Goal: Information Seeking & Learning: Learn about a topic

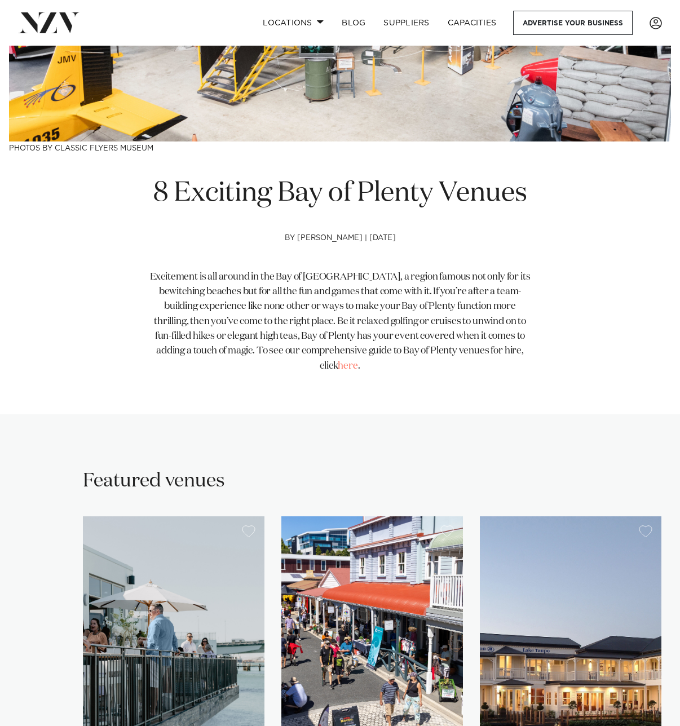
scroll to position [564, 0]
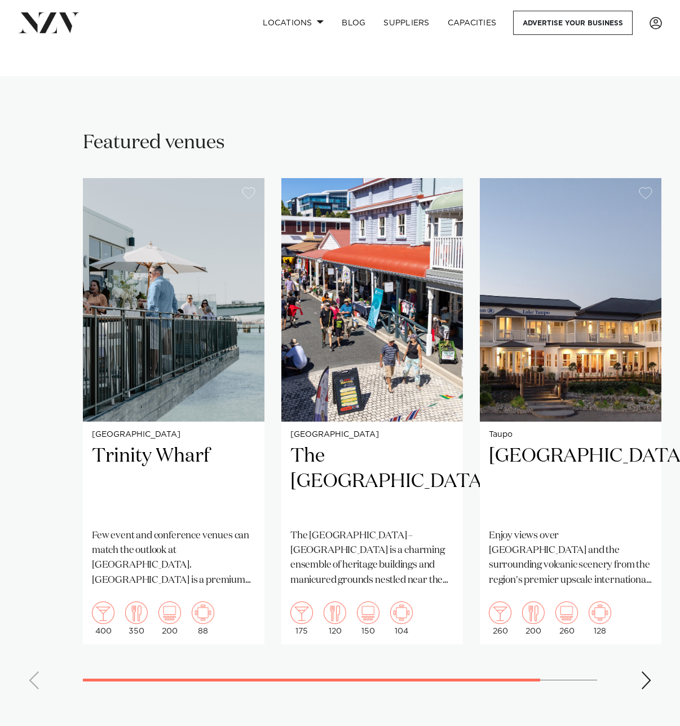
click at [312, 455] on h2 "The [GEOGRAPHIC_DATA]" at bounding box center [371, 481] width 163 height 76
click at [154, 443] on h2 "Trinity Wharf" at bounding box center [173, 481] width 163 height 76
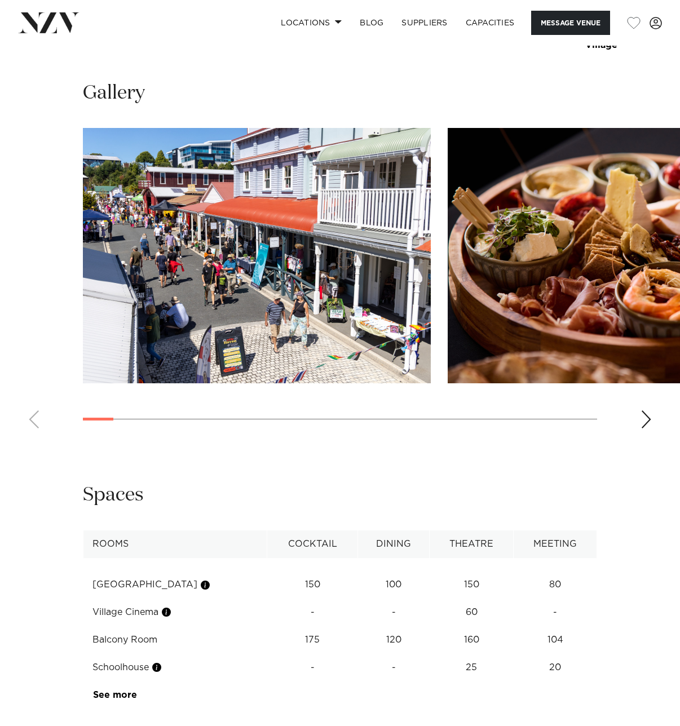
scroll to position [1296, 0]
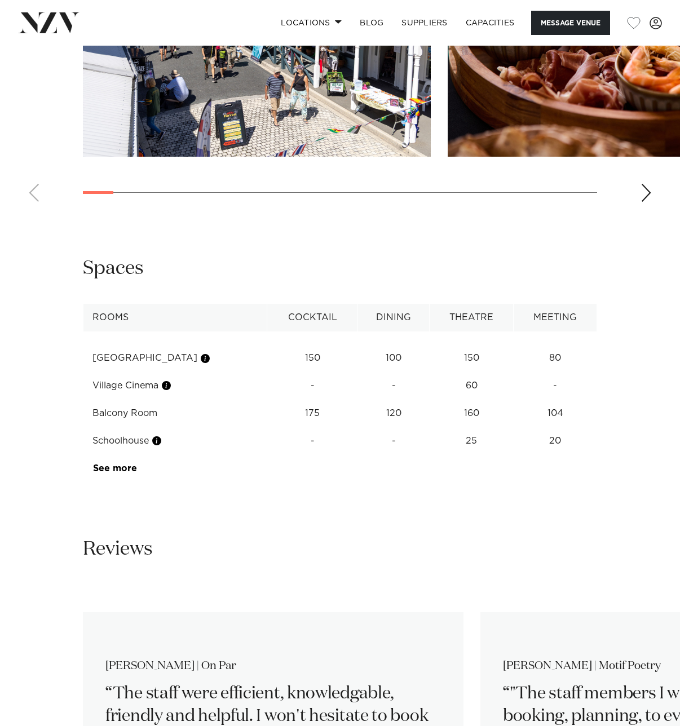
click at [646, 202] on div "Next slide" at bounding box center [645, 193] width 11 height 18
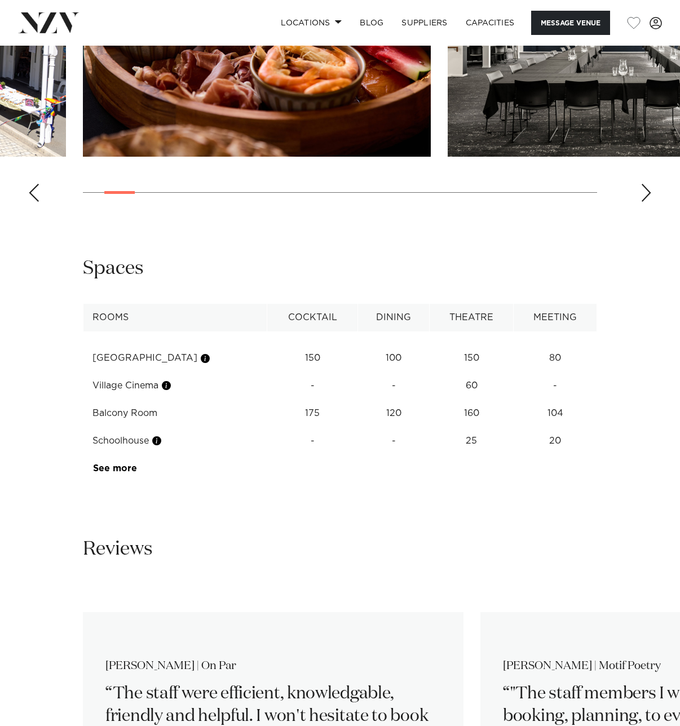
click at [646, 202] on div "Next slide" at bounding box center [645, 193] width 11 height 18
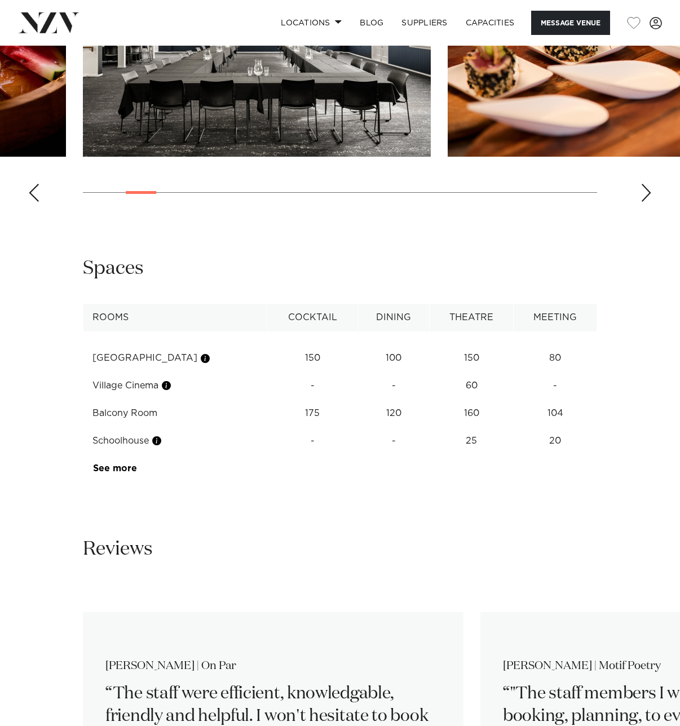
click at [646, 202] on div "Next slide" at bounding box center [645, 193] width 11 height 18
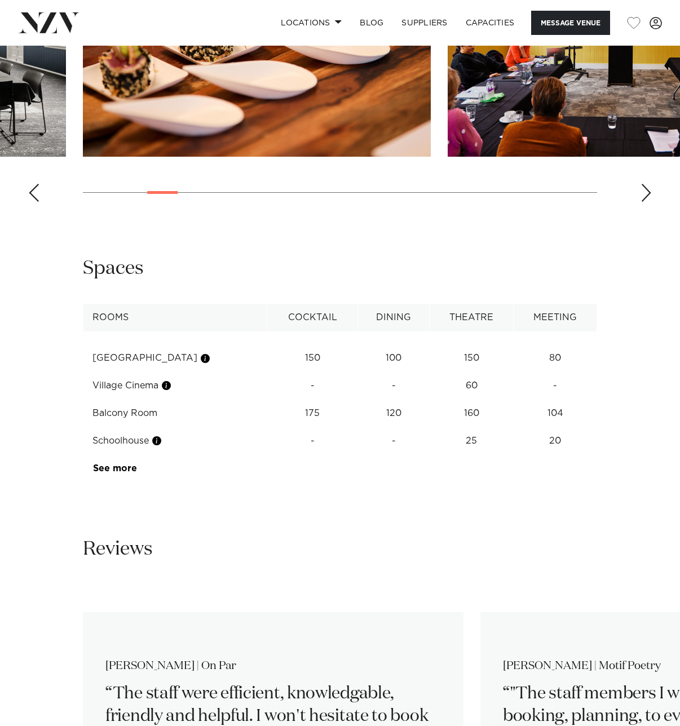
click at [646, 202] on div "Next slide" at bounding box center [645, 193] width 11 height 18
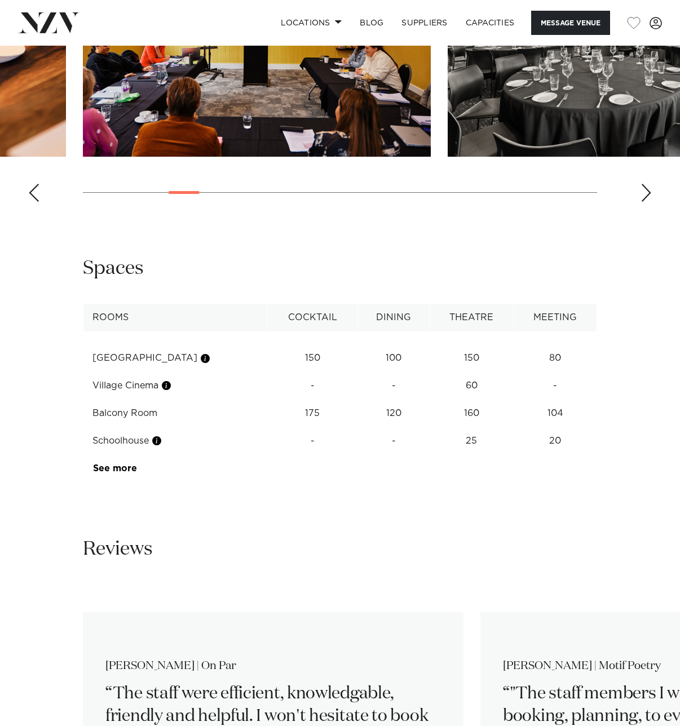
click at [646, 202] on div "Next slide" at bounding box center [645, 193] width 11 height 18
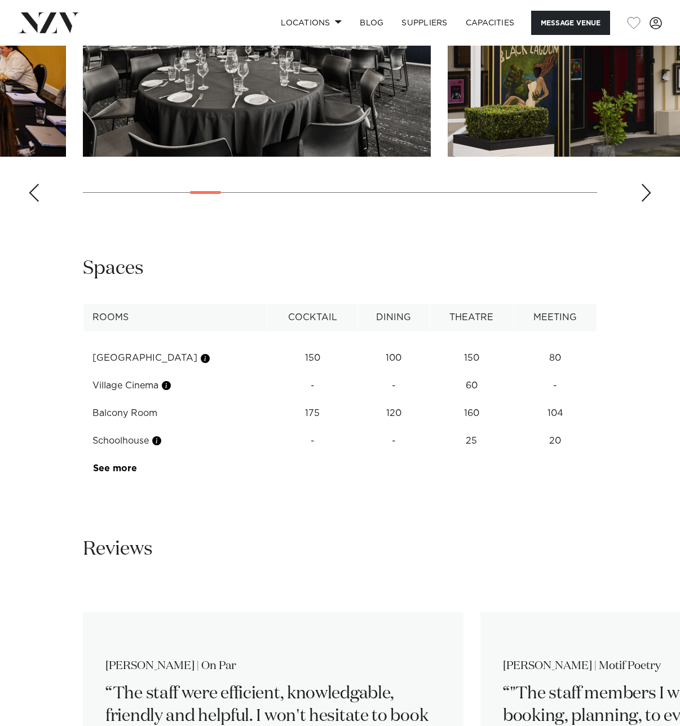
click at [646, 202] on div "Next slide" at bounding box center [645, 193] width 11 height 18
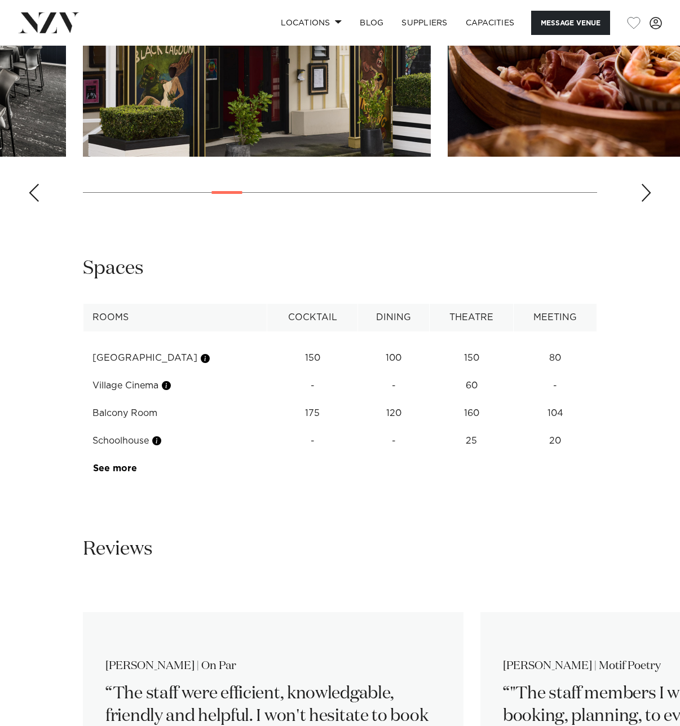
click at [646, 202] on div "Next slide" at bounding box center [645, 193] width 11 height 18
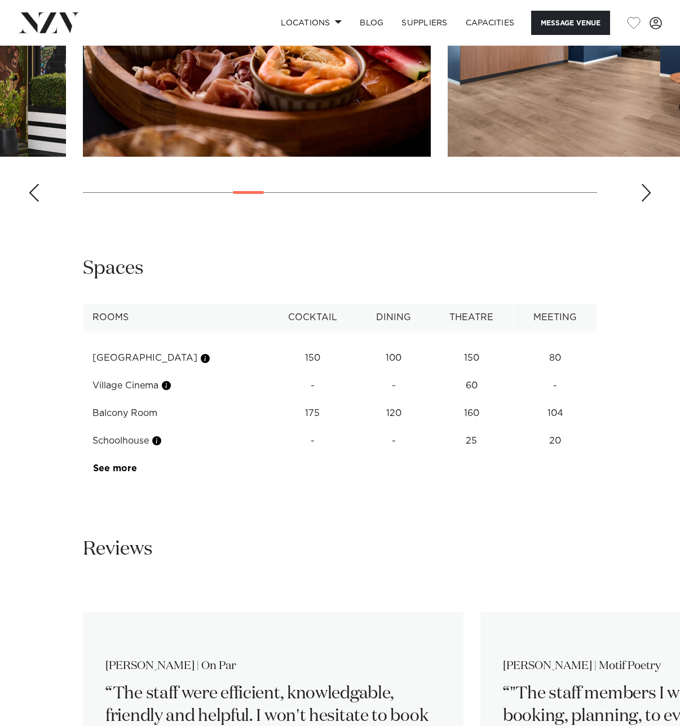
click at [646, 202] on div "Next slide" at bounding box center [645, 193] width 11 height 18
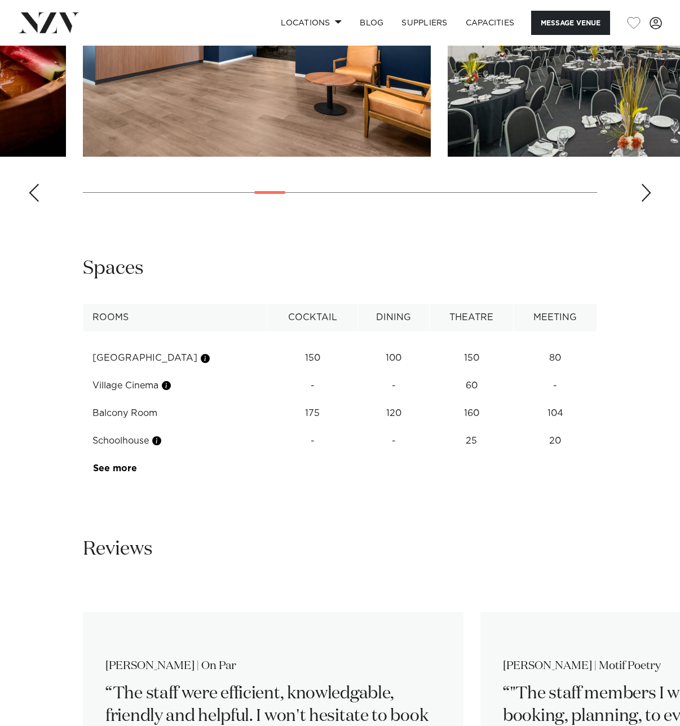
click at [646, 202] on div "Next slide" at bounding box center [645, 193] width 11 height 18
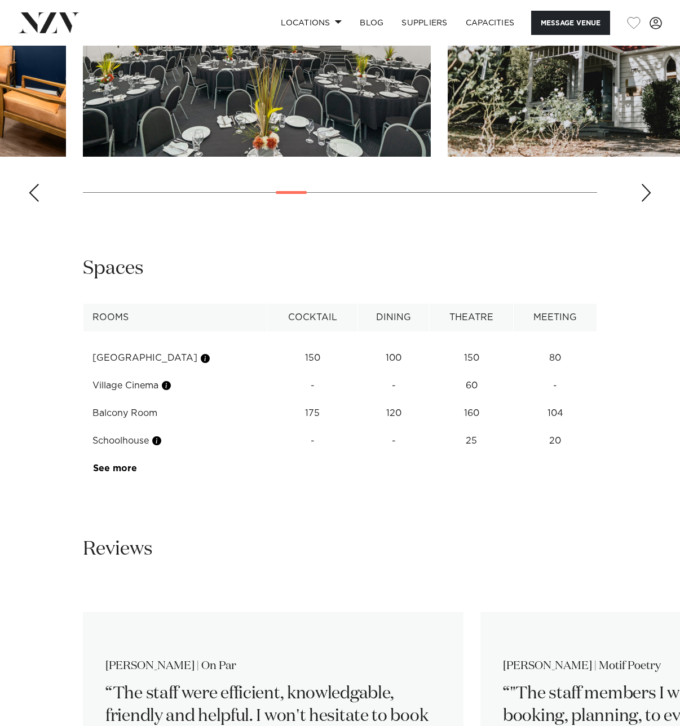
click at [646, 202] on div "Next slide" at bounding box center [645, 193] width 11 height 18
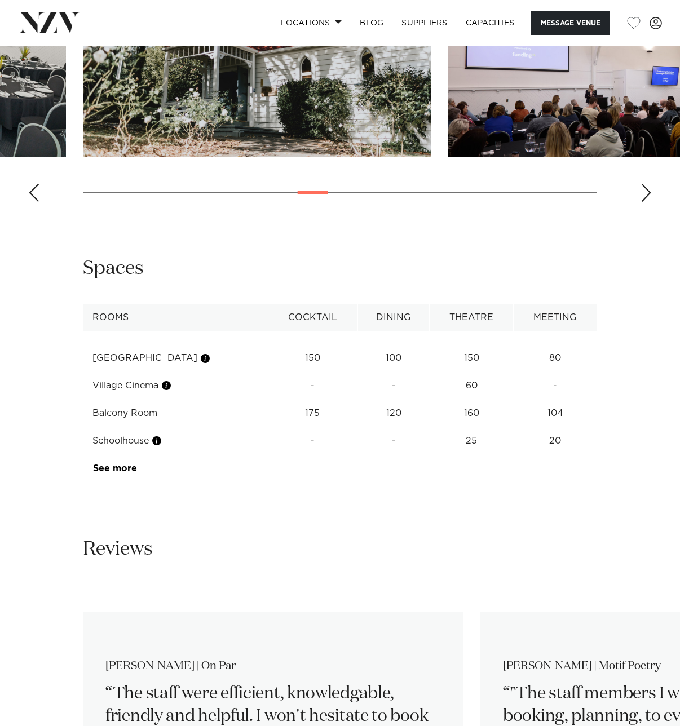
click at [646, 202] on div "Next slide" at bounding box center [645, 193] width 11 height 18
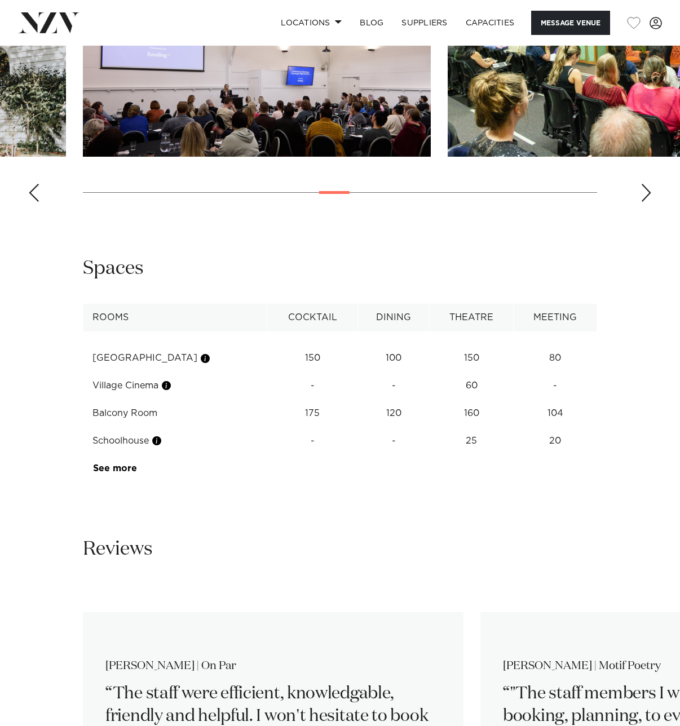
click at [646, 202] on div "Next slide" at bounding box center [645, 193] width 11 height 18
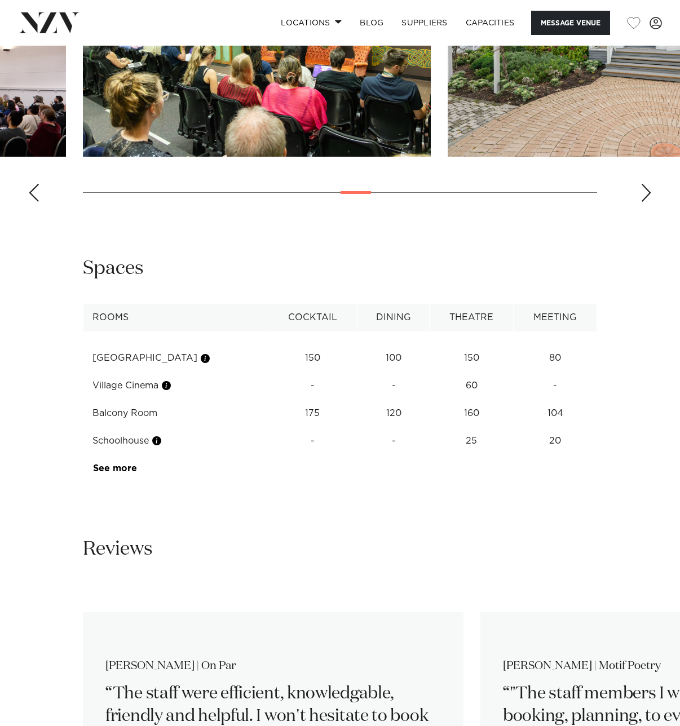
click at [646, 202] on div "Next slide" at bounding box center [645, 193] width 11 height 18
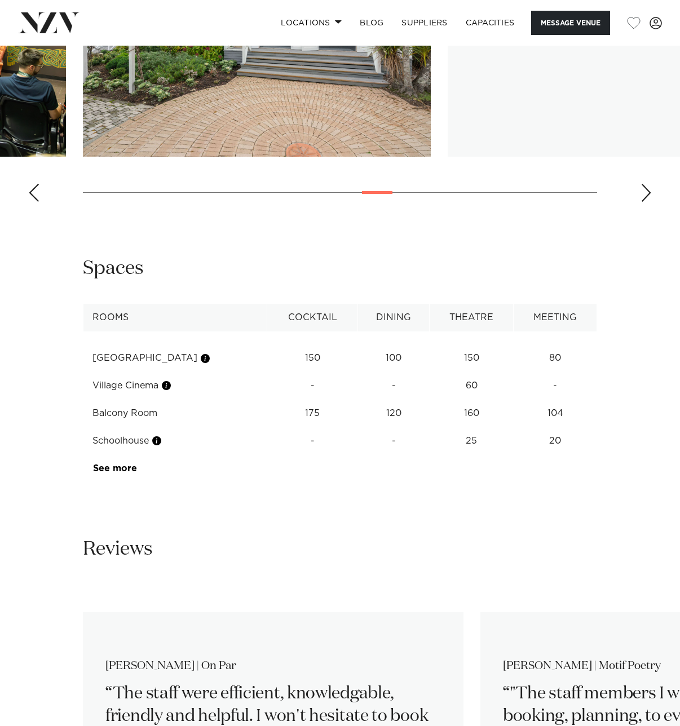
click at [646, 202] on div "Next slide" at bounding box center [645, 193] width 11 height 18
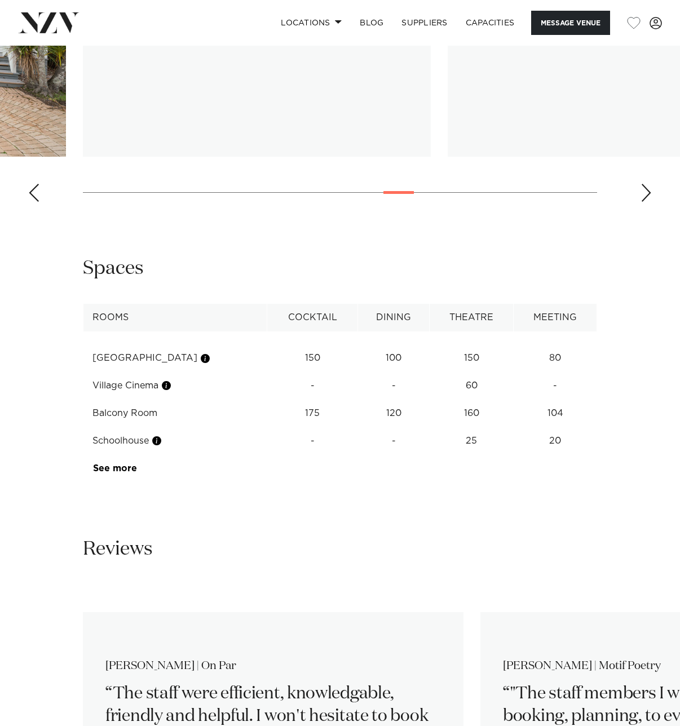
click at [646, 202] on div "Next slide" at bounding box center [645, 193] width 11 height 18
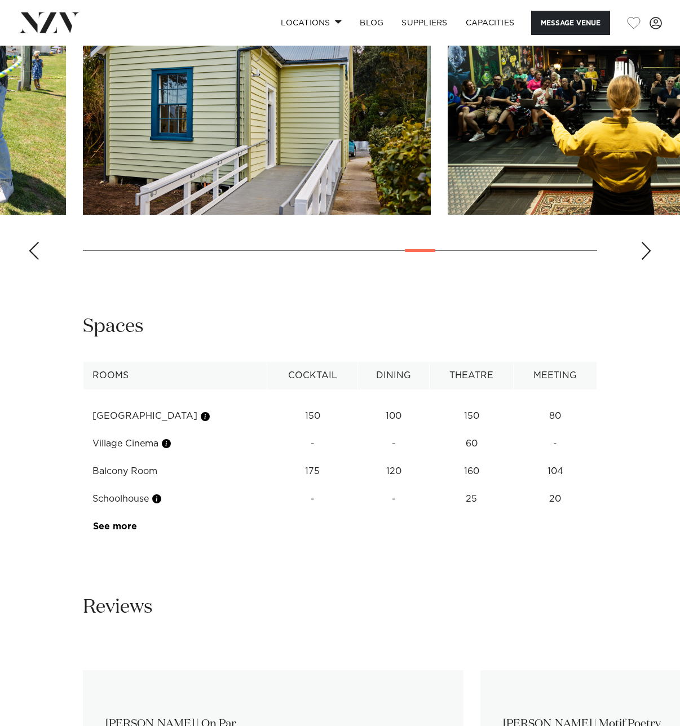
scroll to position [1226, 0]
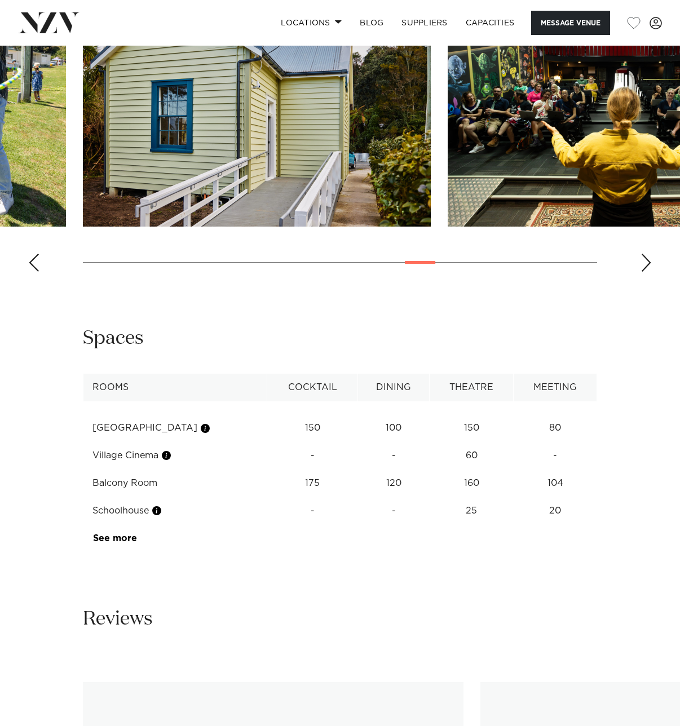
click at [644, 272] on div "Next slide" at bounding box center [645, 263] width 11 height 18
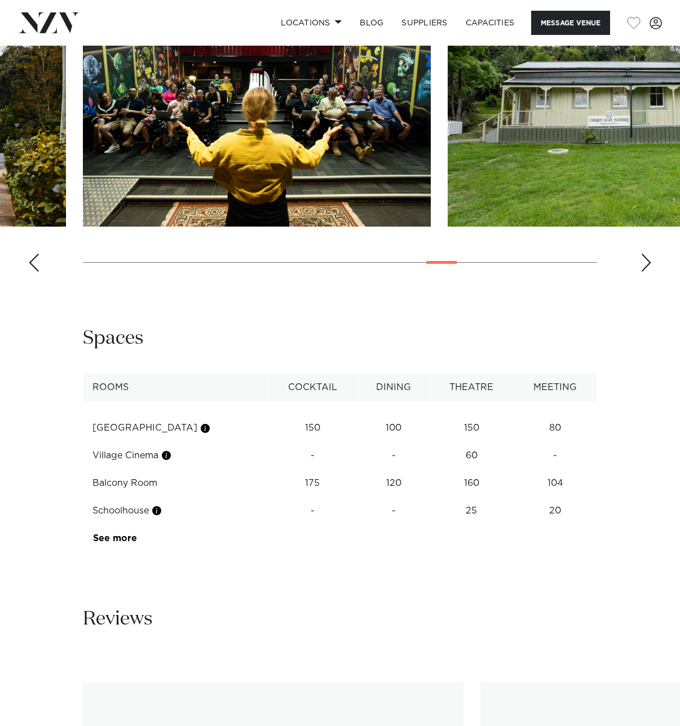
click at [645, 272] on div "Next slide" at bounding box center [645, 263] width 11 height 18
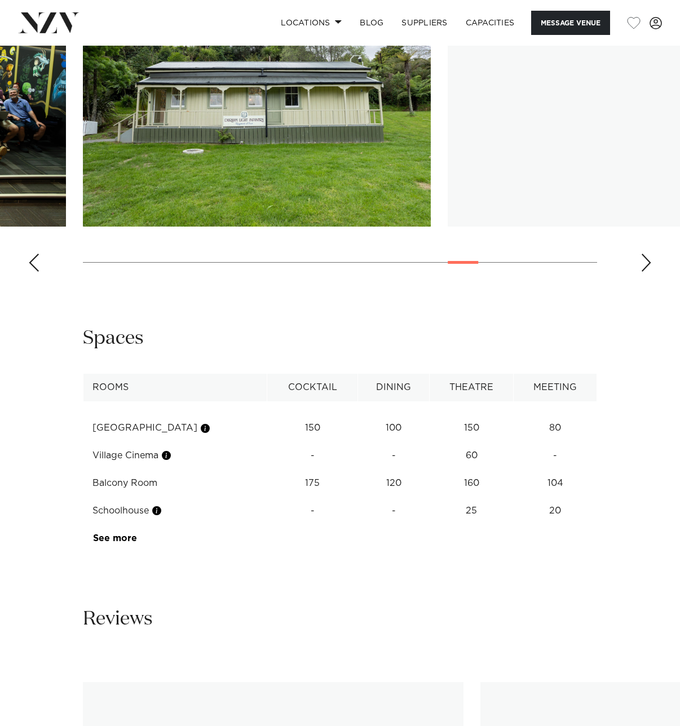
click at [645, 272] on div "Next slide" at bounding box center [645, 263] width 11 height 18
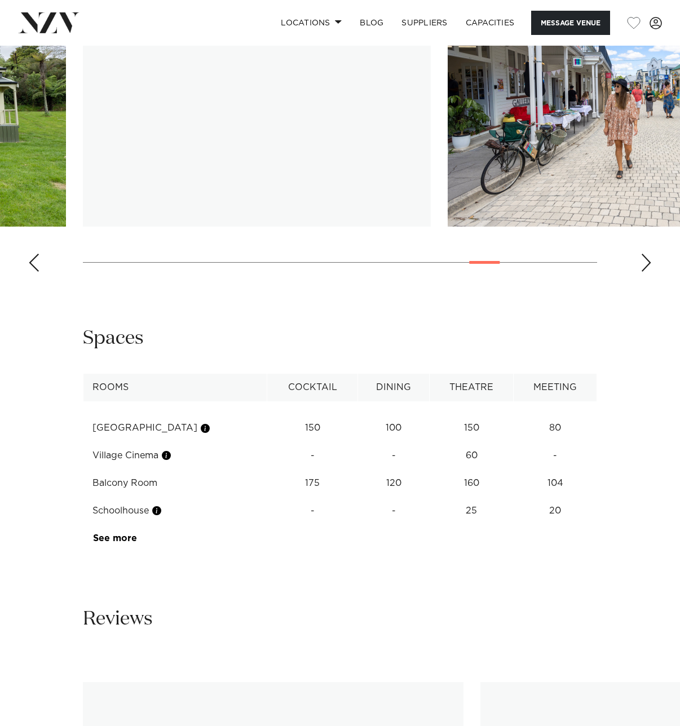
click at [645, 272] on div "Next slide" at bounding box center [645, 263] width 11 height 18
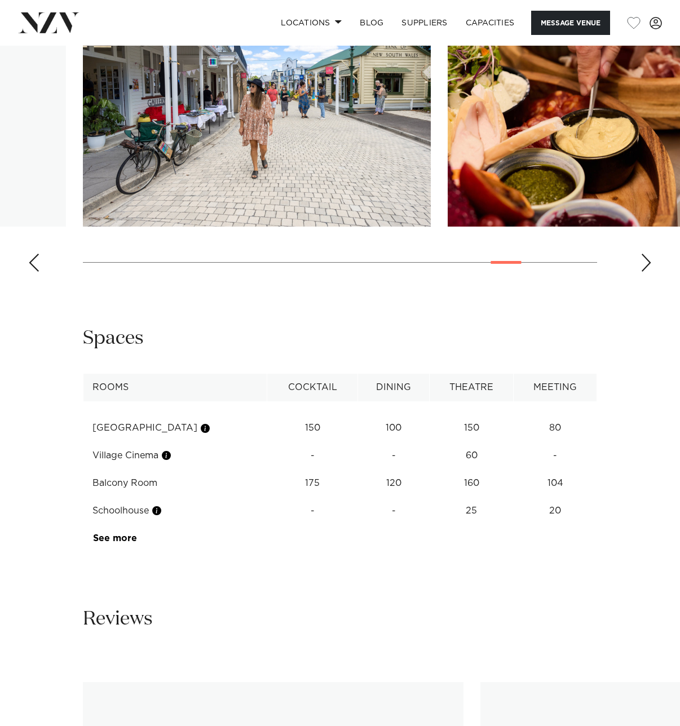
click at [645, 272] on div "Next slide" at bounding box center [645, 263] width 11 height 18
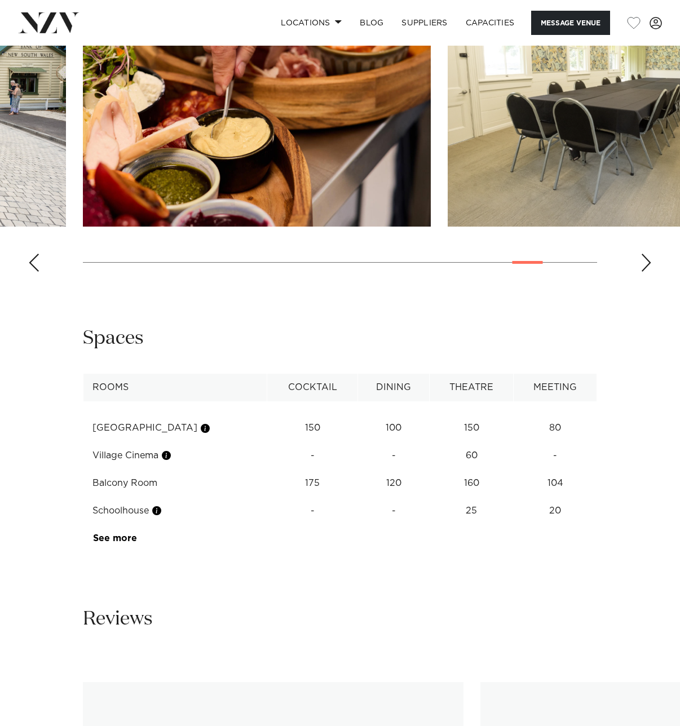
click at [645, 272] on div "Next slide" at bounding box center [645, 263] width 11 height 18
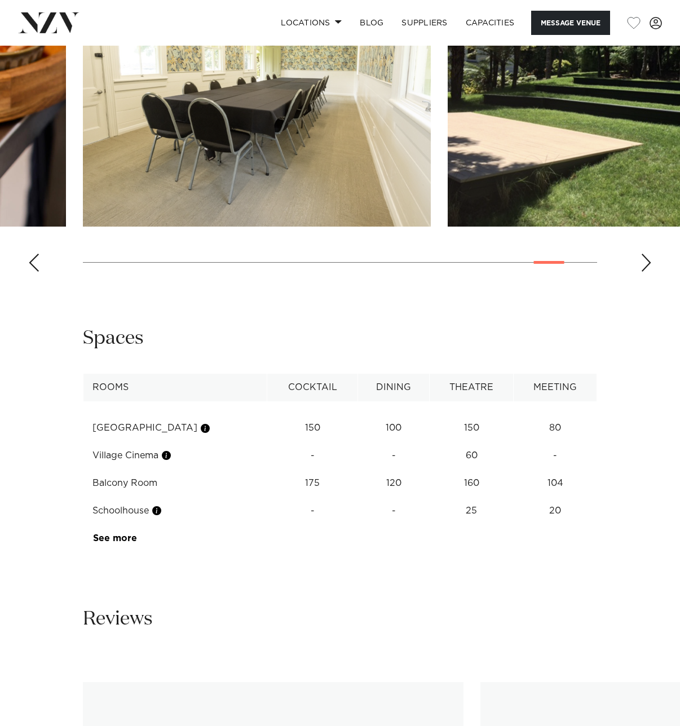
click at [645, 272] on div "Next slide" at bounding box center [645, 263] width 11 height 18
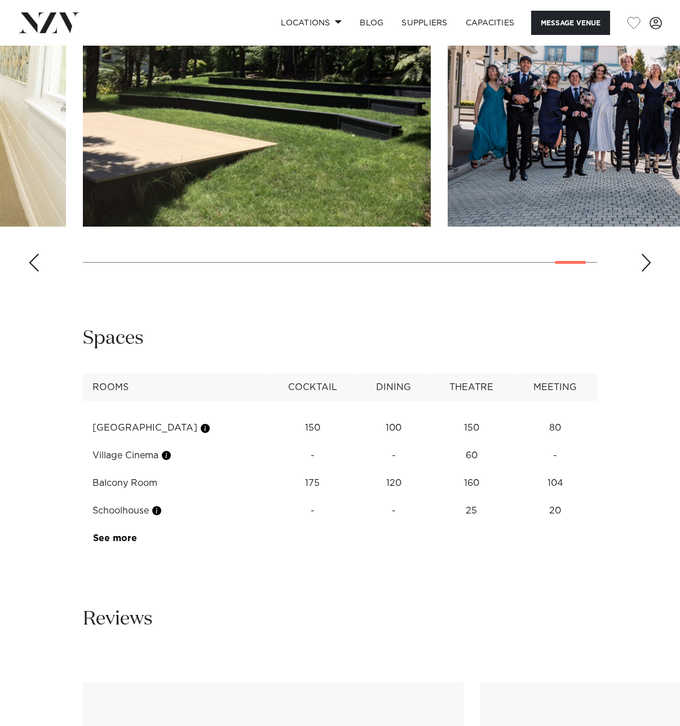
click at [645, 272] on div "Next slide" at bounding box center [645, 263] width 11 height 18
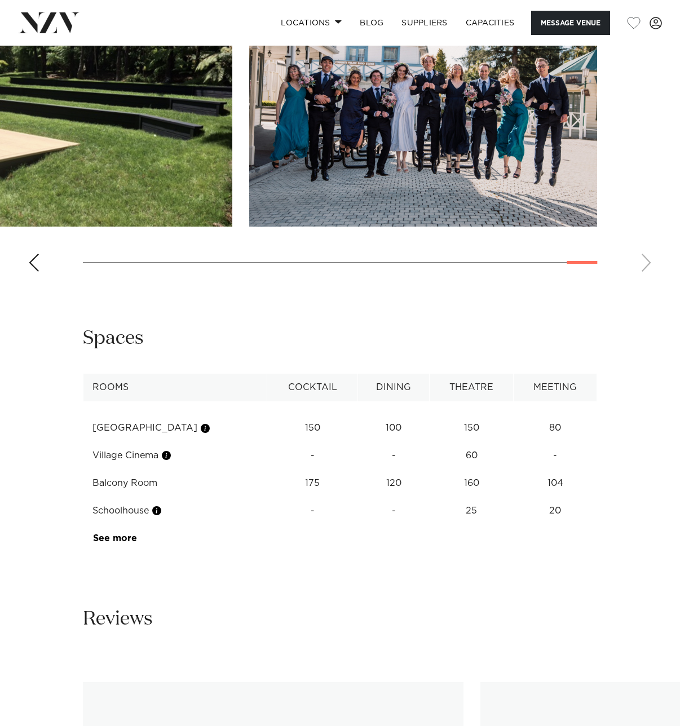
click at [645, 281] on swiper-container at bounding box center [340, 125] width 680 height 309
click at [38, 272] on div "Previous slide" at bounding box center [33, 263] width 11 height 18
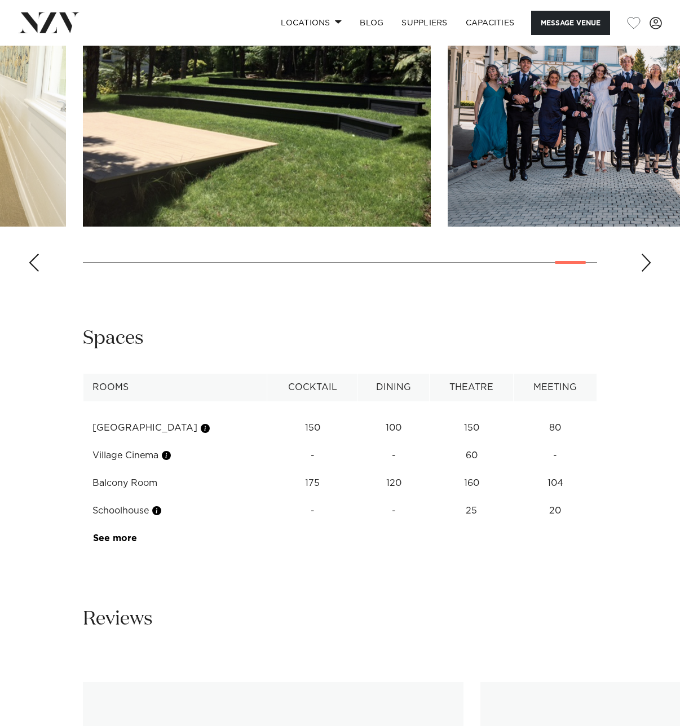
click at [38, 272] on div "Previous slide" at bounding box center [33, 263] width 11 height 18
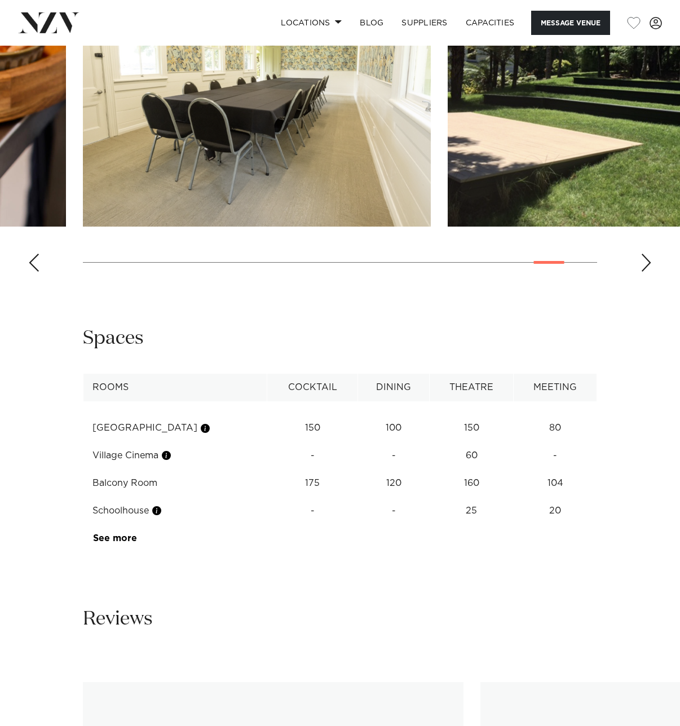
click at [38, 272] on div "Previous slide" at bounding box center [33, 263] width 11 height 18
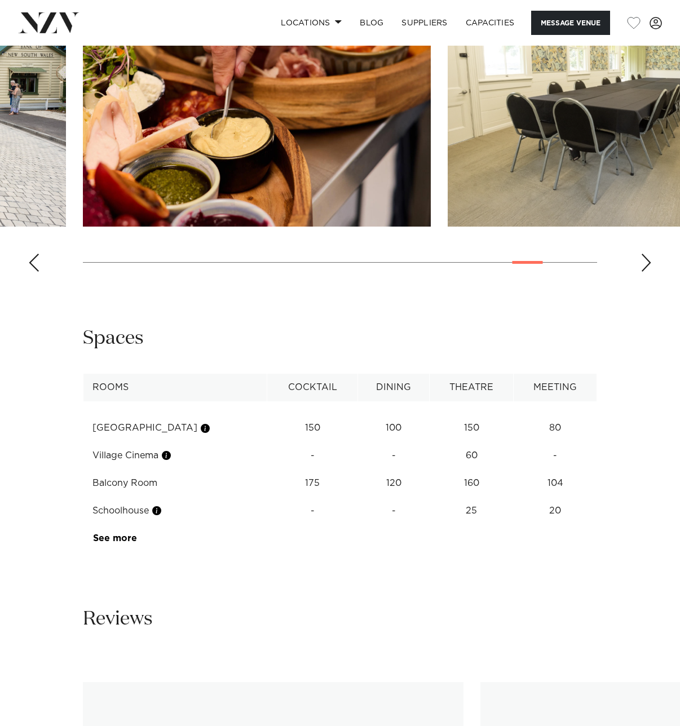
click at [38, 272] on div "Previous slide" at bounding box center [33, 263] width 11 height 18
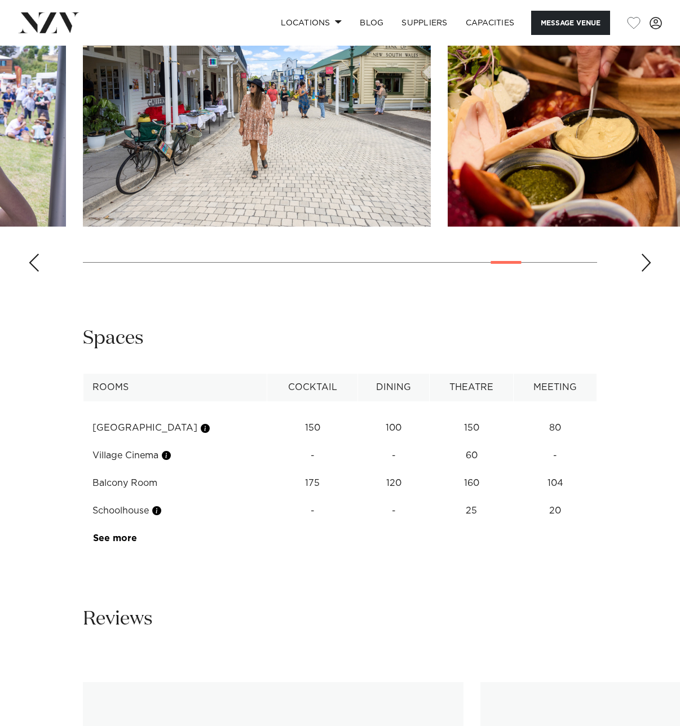
click at [38, 272] on div "Previous slide" at bounding box center [33, 263] width 11 height 18
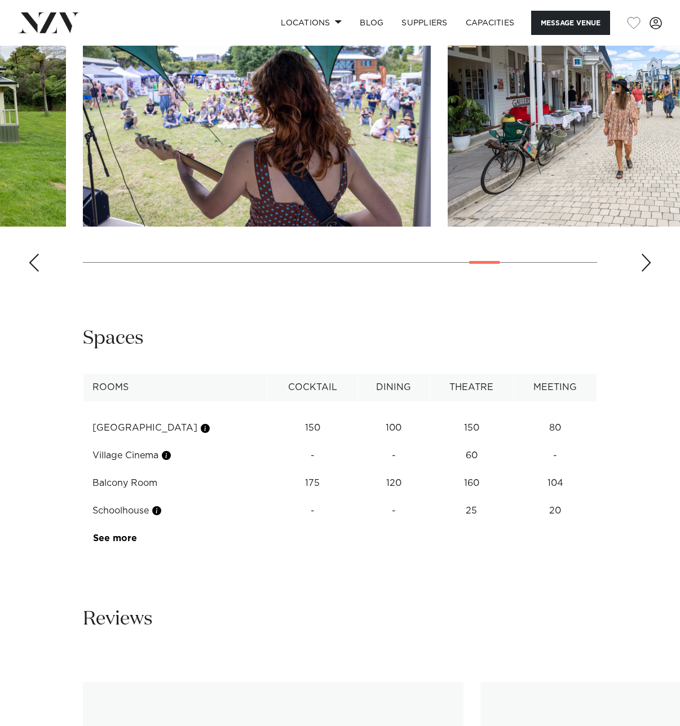
click at [38, 272] on div "Previous slide" at bounding box center [33, 263] width 11 height 18
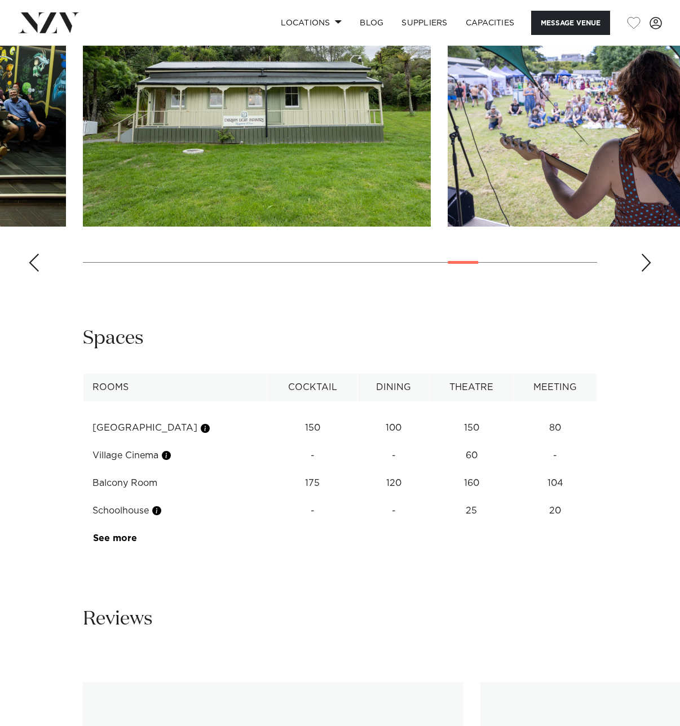
click at [38, 272] on div "Previous slide" at bounding box center [33, 263] width 11 height 18
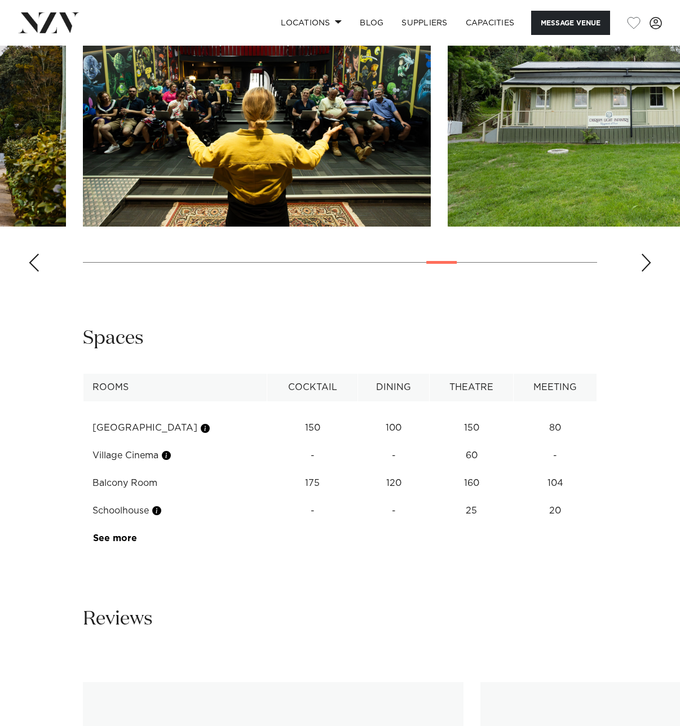
click at [38, 272] on div "Previous slide" at bounding box center [33, 263] width 11 height 18
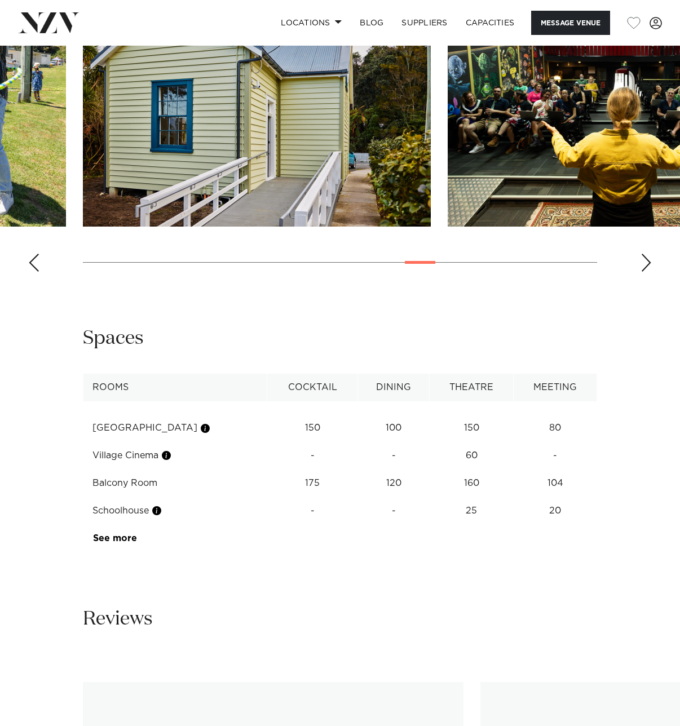
click at [38, 272] on div "Previous slide" at bounding box center [33, 263] width 11 height 18
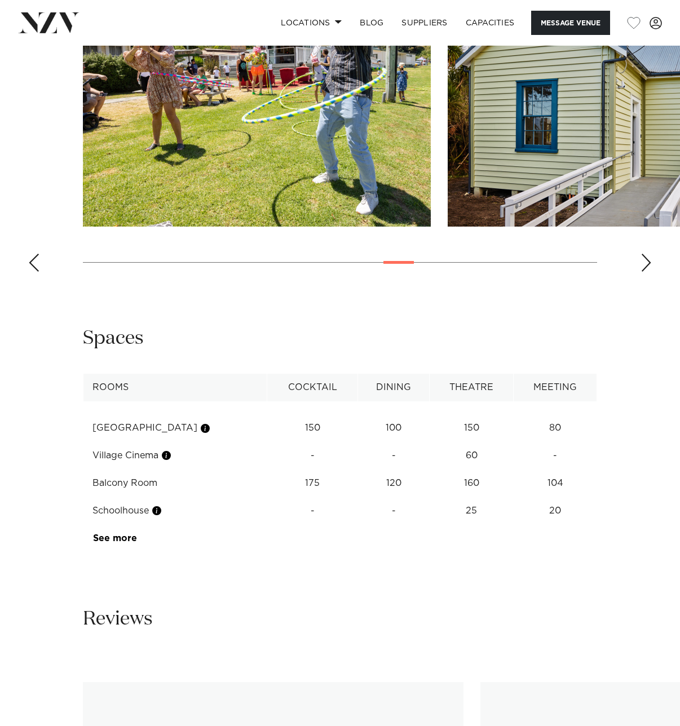
click at [38, 272] on div "Previous slide" at bounding box center [33, 263] width 11 height 18
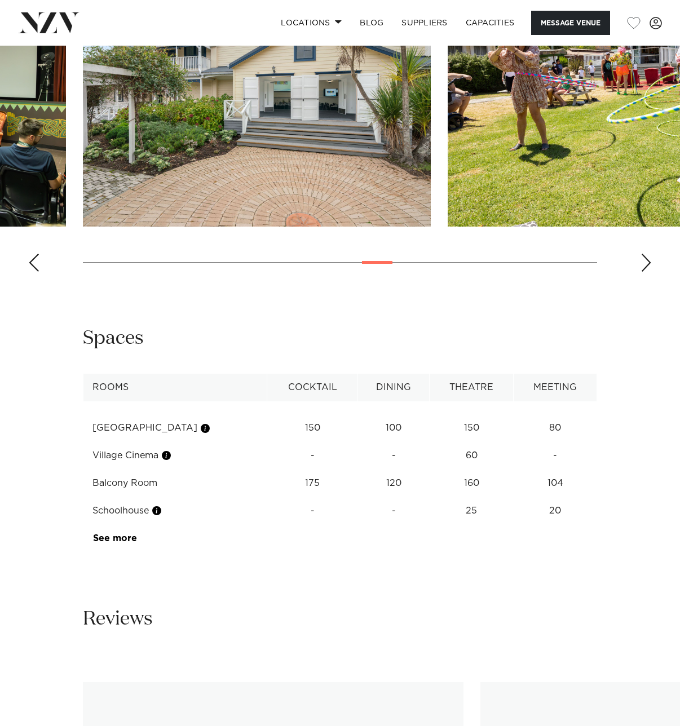
click at [38, 272] on div "Previous slide" at bounding box center [33, 263] width 11 height 18
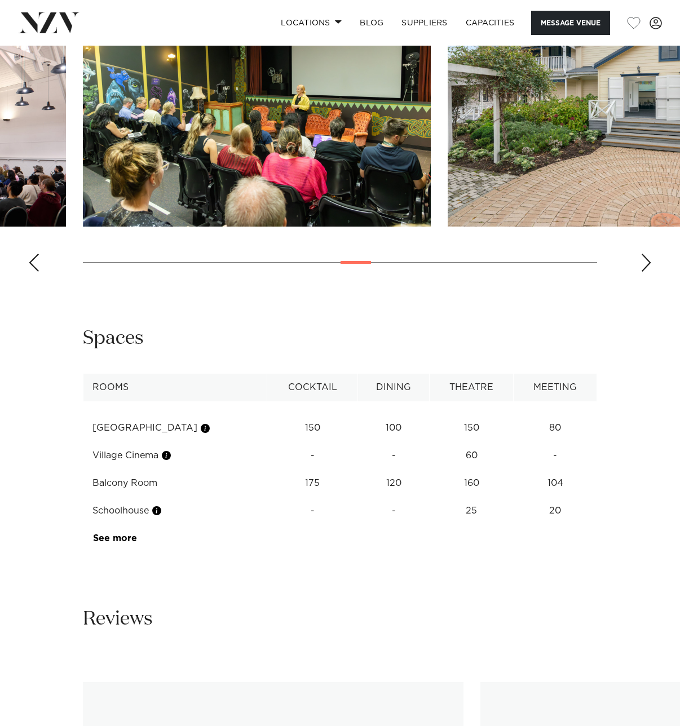
click at [38, 272] on div "Previous slide" at bounding box center [33, 263] width 11 height 18
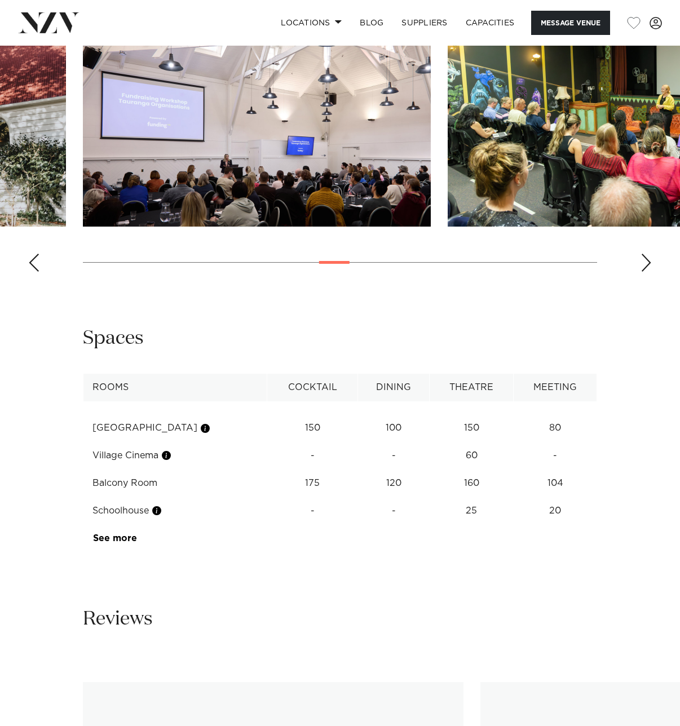
click at [38, 272] on div "Previous slide" at bounding box center [33, 263] width 11 height 18
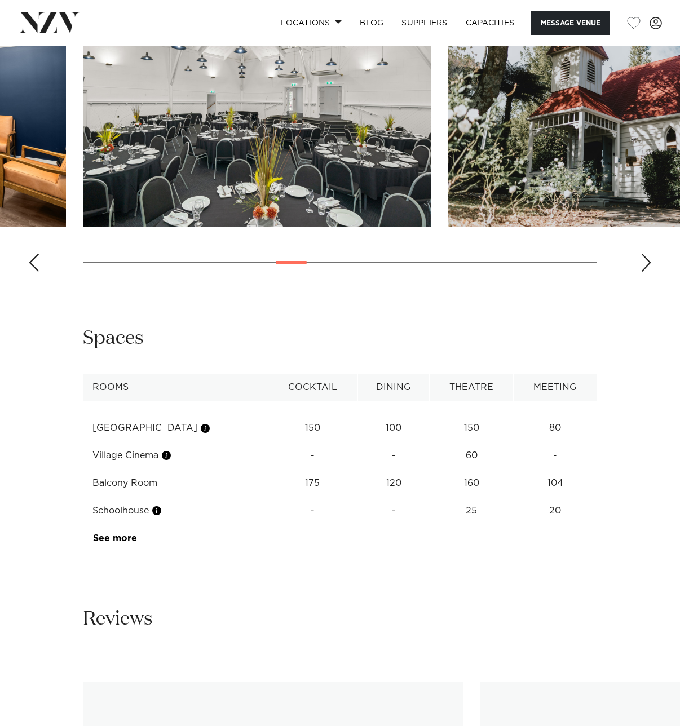
click at [38, 272] on div "Previous slide" at bounding box center [33, 263] width 11 height 18
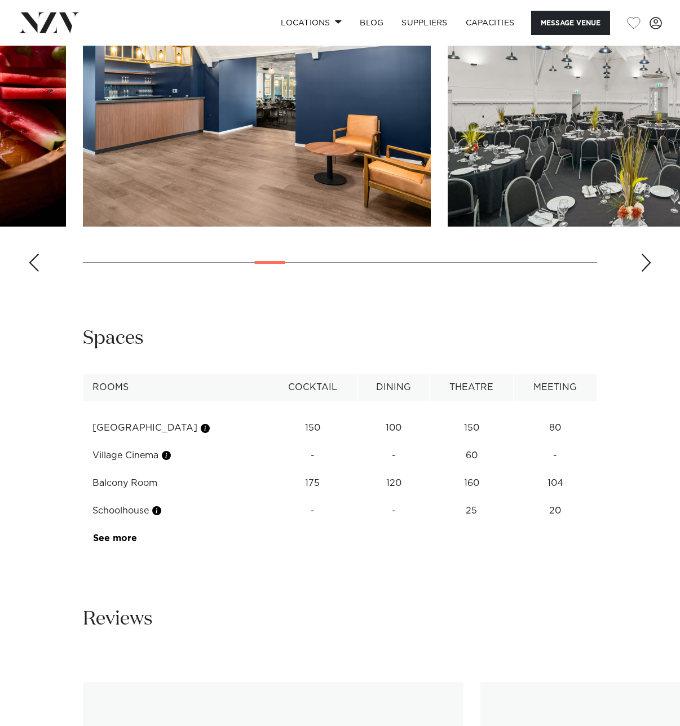
click at [38, 272] on div "Previous slide" at bounding box center [33, 263] width 11 height 18
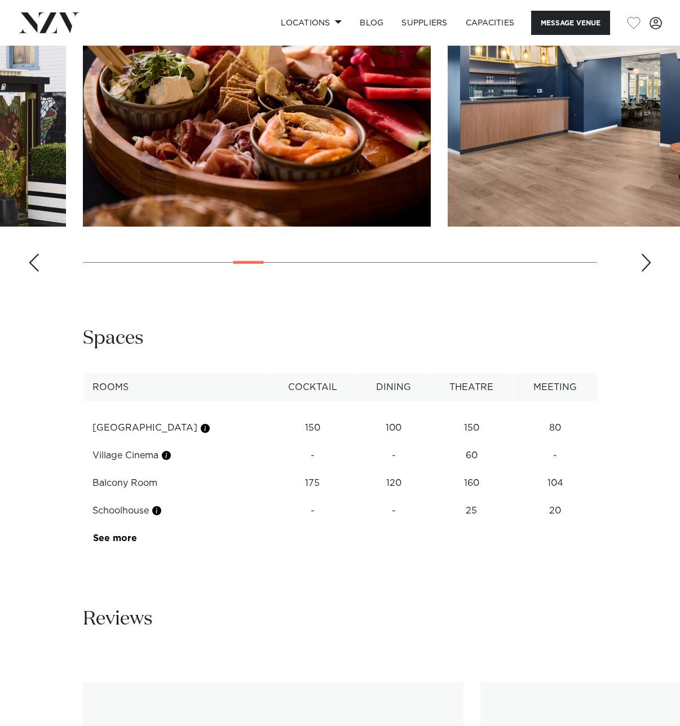
click at [38, 272] on div "Previous slide" at bounding box center [33, 263] width 11 height 18
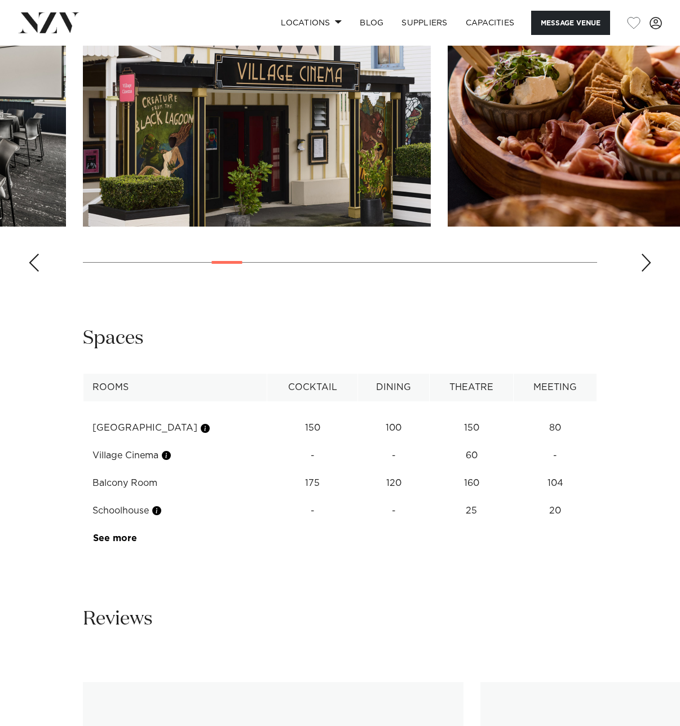
click at [38, 272] on div "Previous slide" at bounding box center [33, 263] width 11 height 18
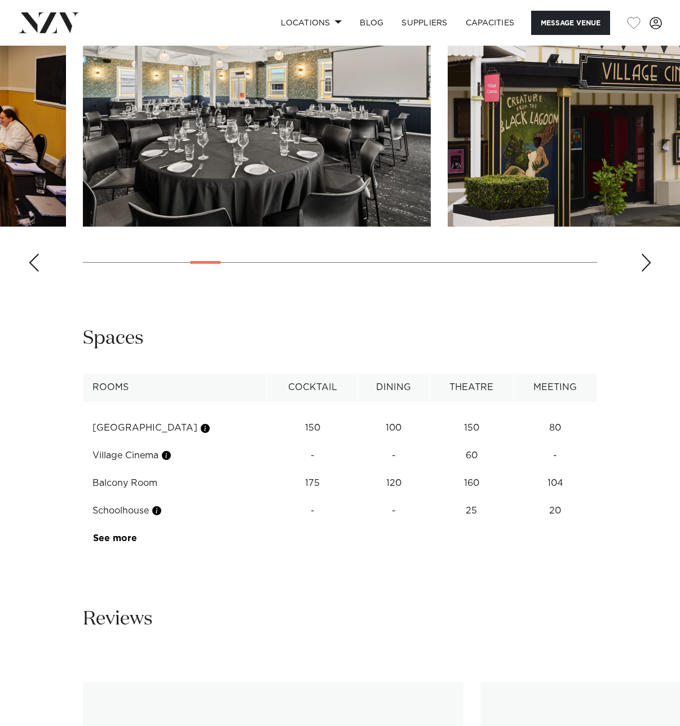
click at [38, 272] on div "Previous slide" at bounding box center [33, 263] width 11 height 18
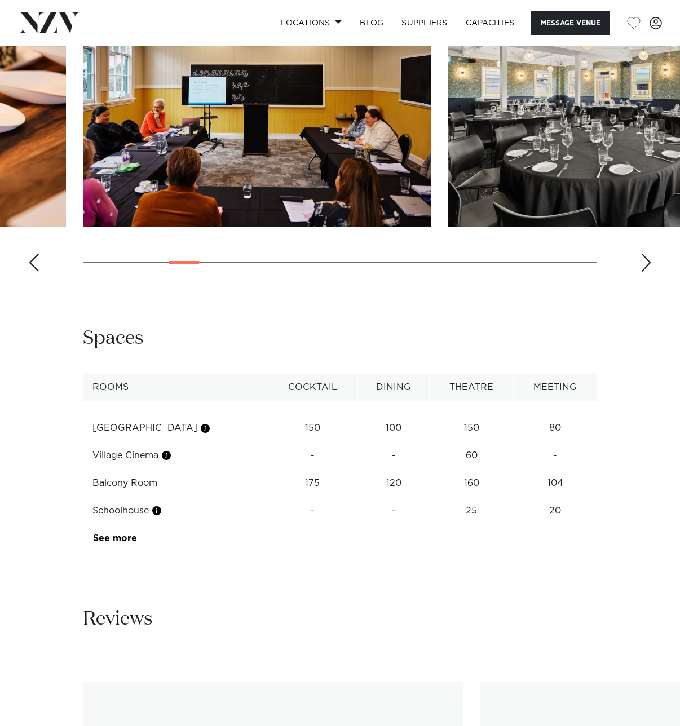
click at [38, 272] on div "Previous slide" at bounding box center [33, 263] width 11 height 18
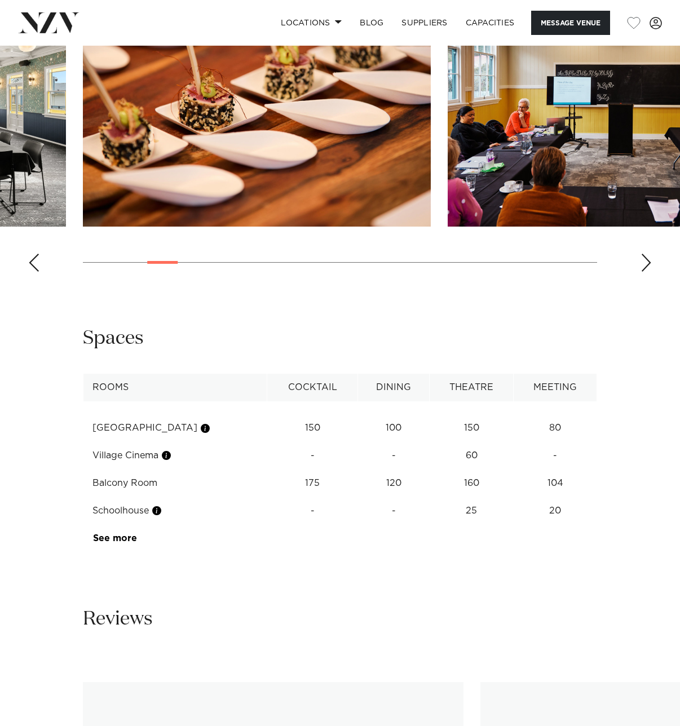
click at [38, 272] on div "Previous slide" at bounding box center [33, 263] width 11 height 18
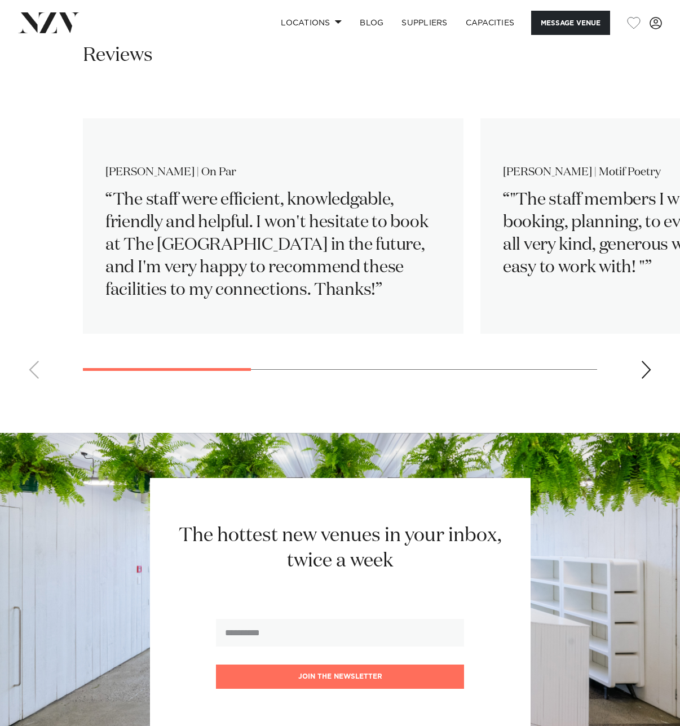
scroll to position [1452, 0]
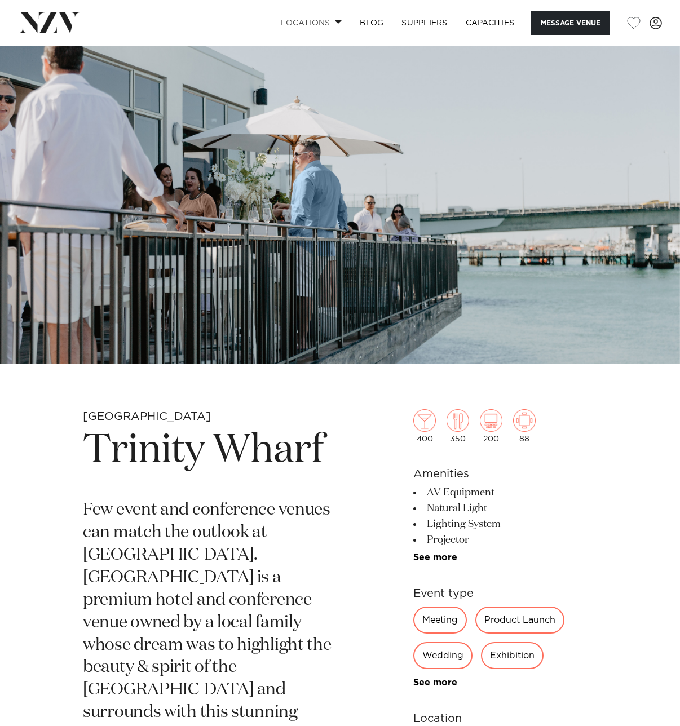
click at [325, 23] on link "Locations" at bounding box center [311, 23] width 79 height 24
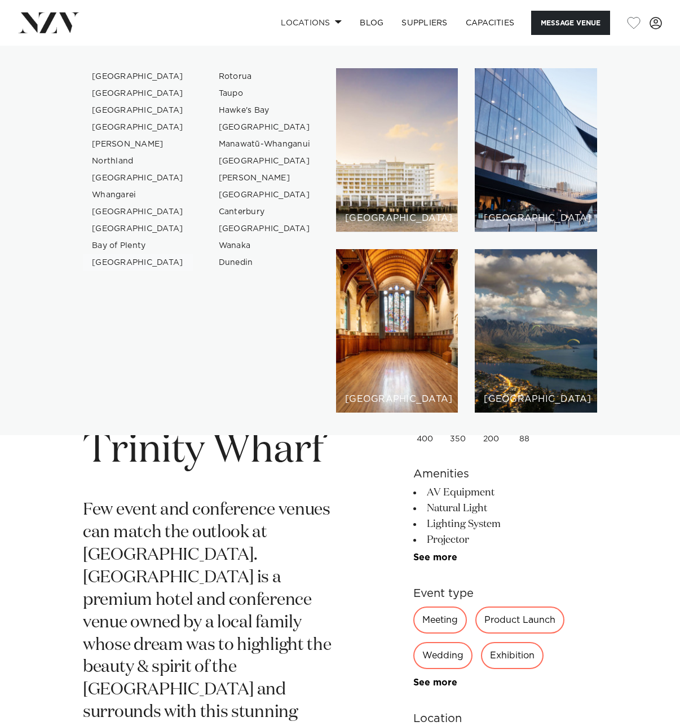
click at [117, 259] on link "[GEOGRAPHIC_DATA]" at bounding box center [138, 262] width 110 height 17
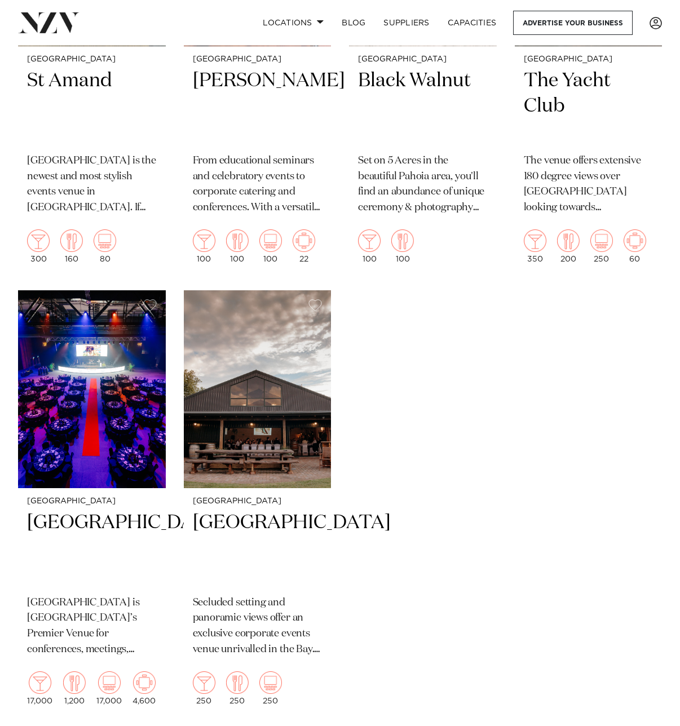
scroll to position [1014, 0]
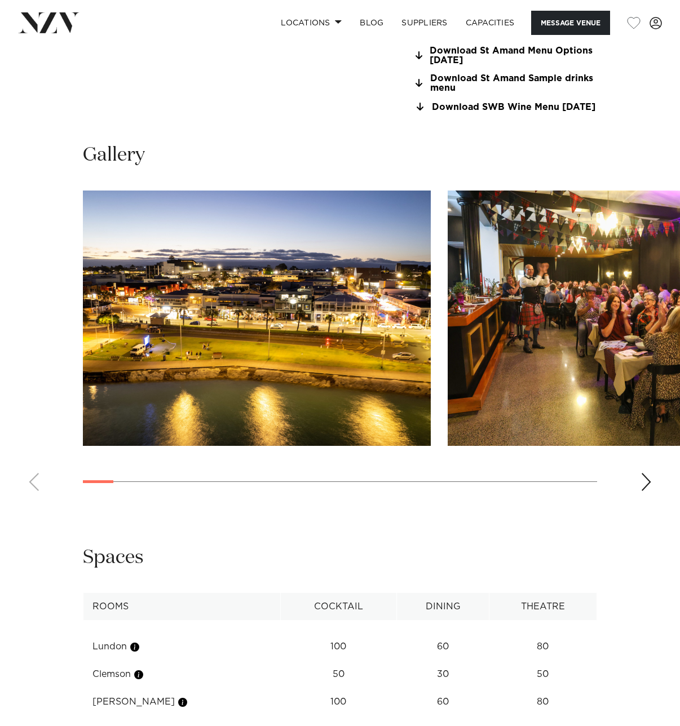
scroll to position [902, 0]
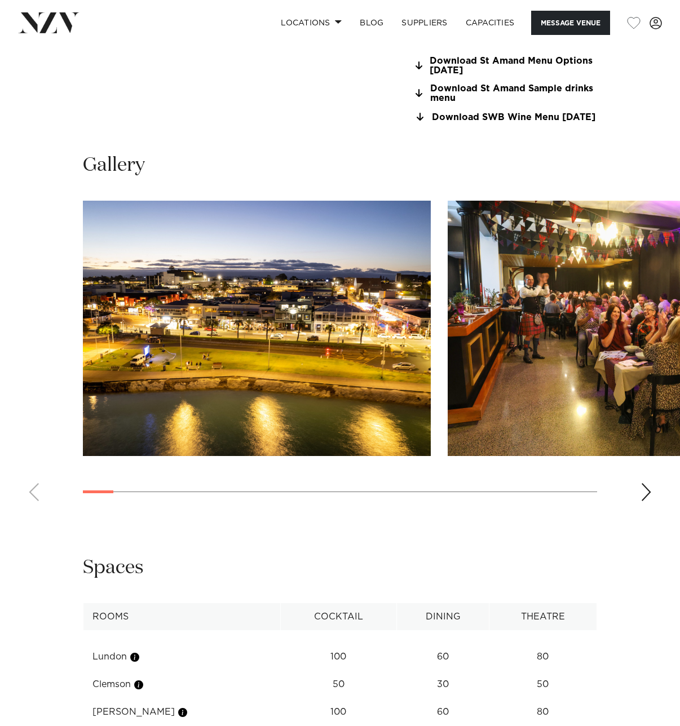
click at [645, 500] on div "Next slide" at bounding box center [645, 492] width 11 height 18
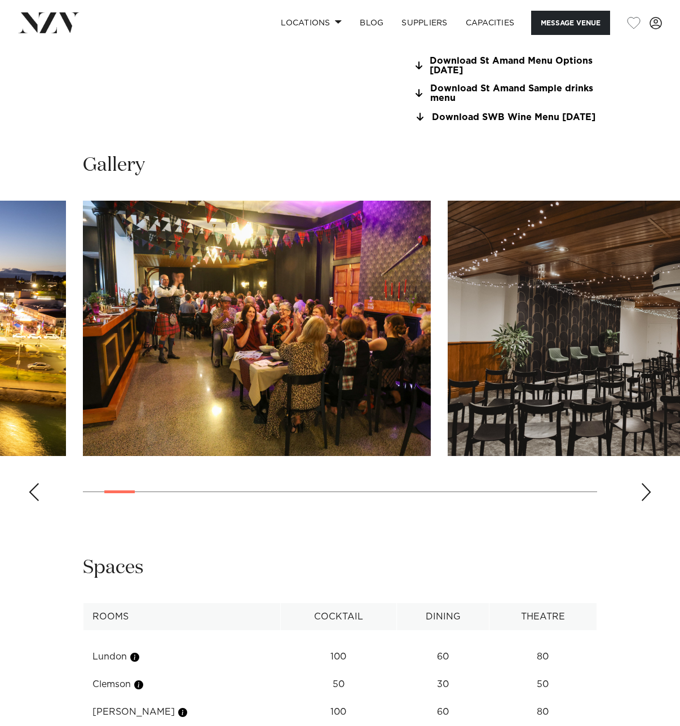
click at [645, 500] on div "Next slide" at bounding box center [645, 492] width 11 height 18
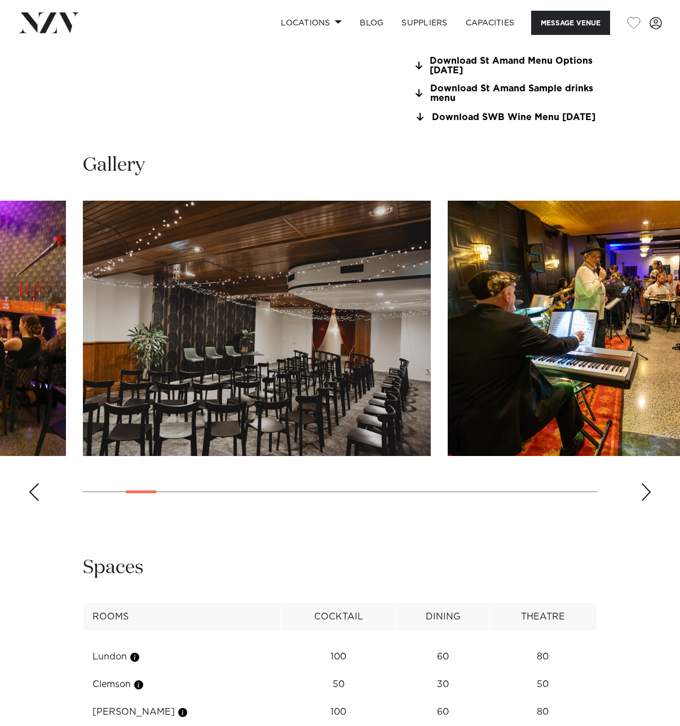
click at [645, 500] on div "Next slide" at bounding box center [645, 492] width 11 height 18
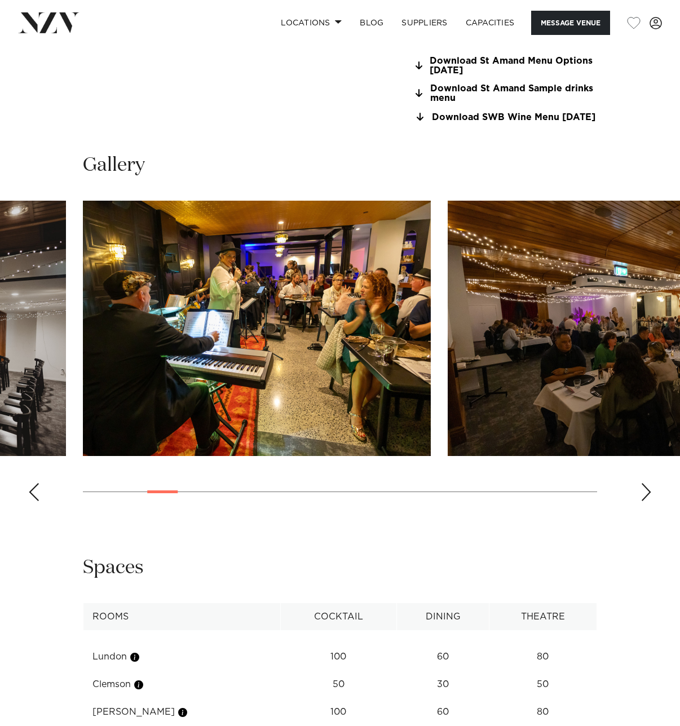
click at [645, 500] on div "Next slide" at bounding box center [645, 492] width 11 height 18
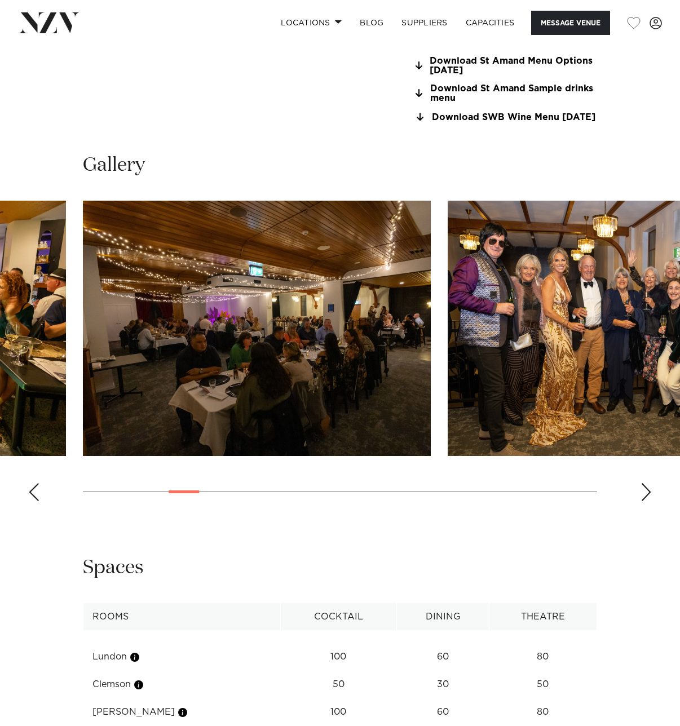
click at [645, 500] on div "Next slide" at bounding box center [645, 492] width 11 height 18
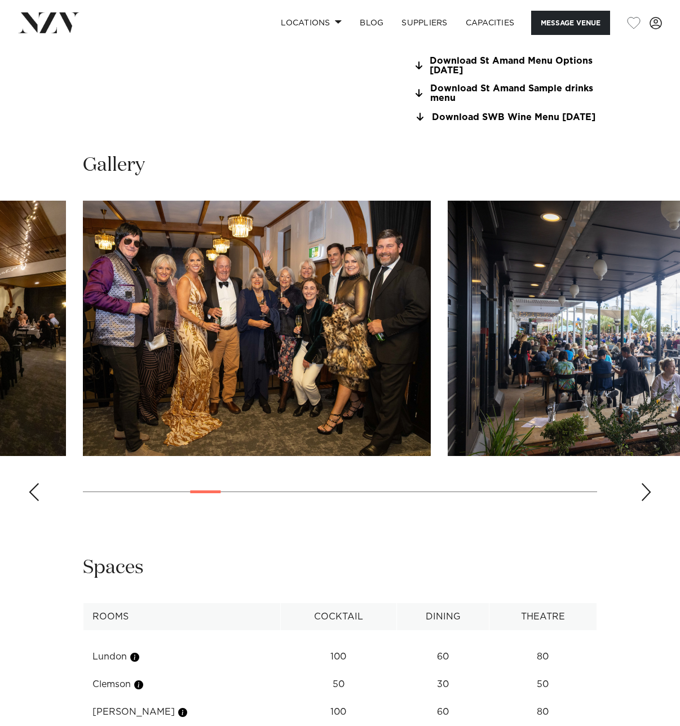
click at [645, 500] on div "Next slide" at bounding box center [645, 492] width 11 height 18
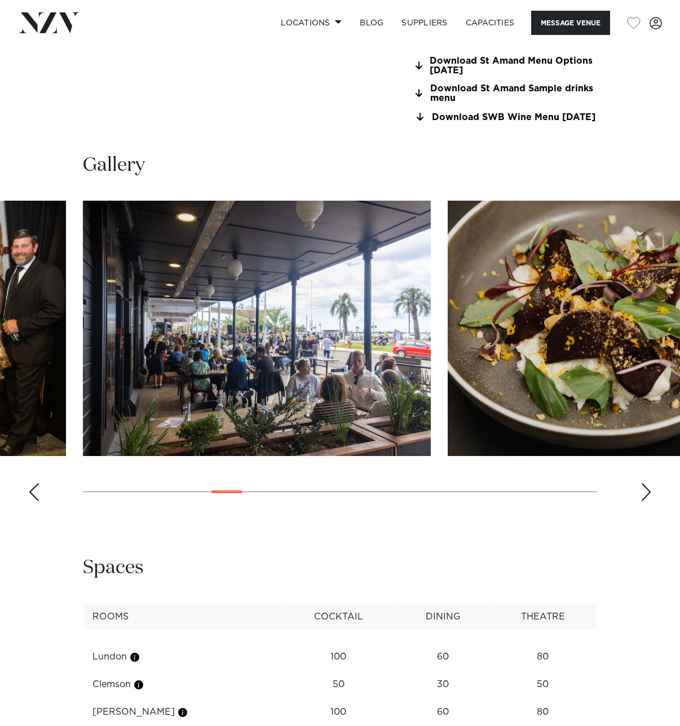
click at [645, 500] on div "Next slide" at bounding box center [645, 492] width 11 height 18
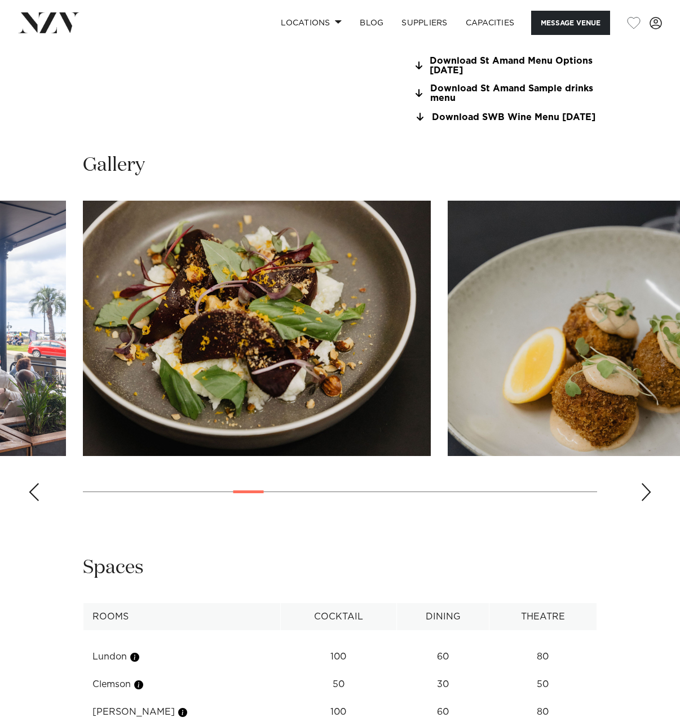
click at [645, 500] on div "Next slide" at bounding box center [645, 492] width 11 height 18
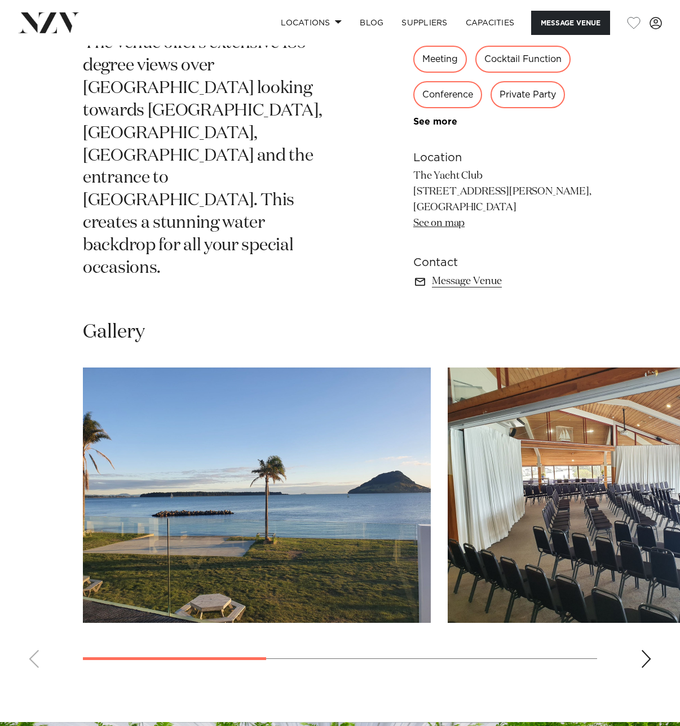
scroll to position [620, 0]
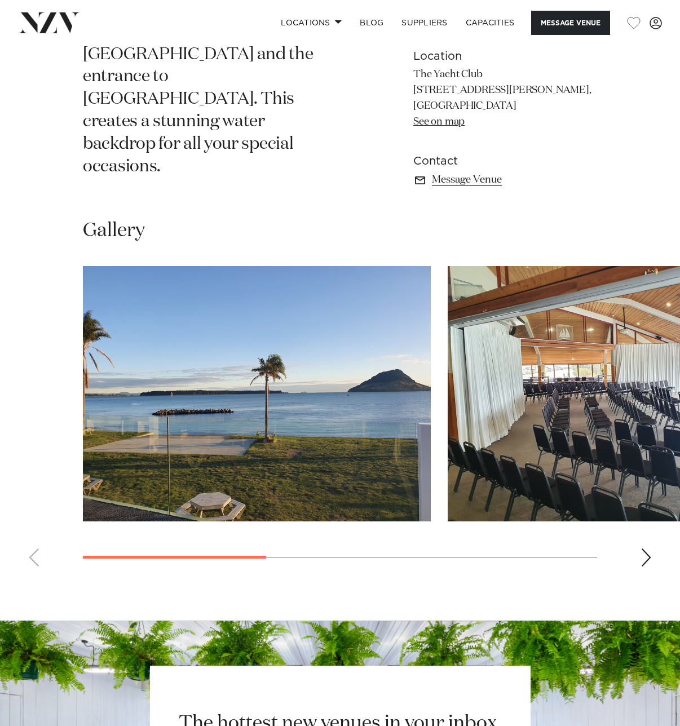
click at [644, 548] on div "Next slide" at bounding box center [645, 557] width 11 height 18
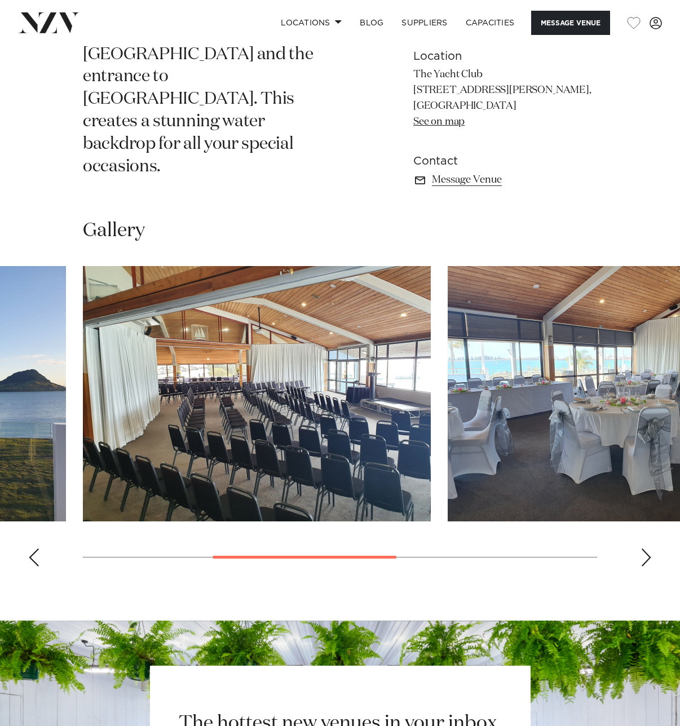
click at [644, 548] on div "Next slide" at bounding box center [645, 557] width 11 height 18
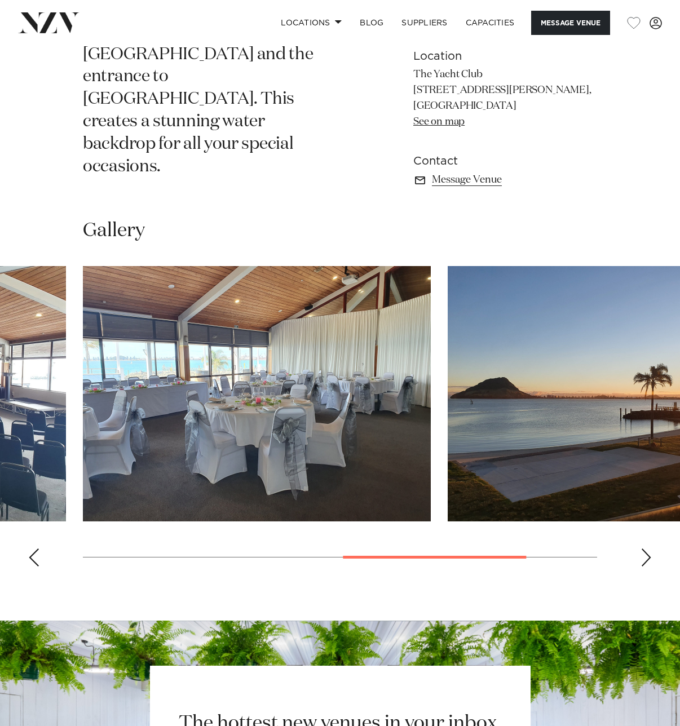
click at [644, 548] on div "Next slide" at bounding box center [645, 557] width 11 height 18
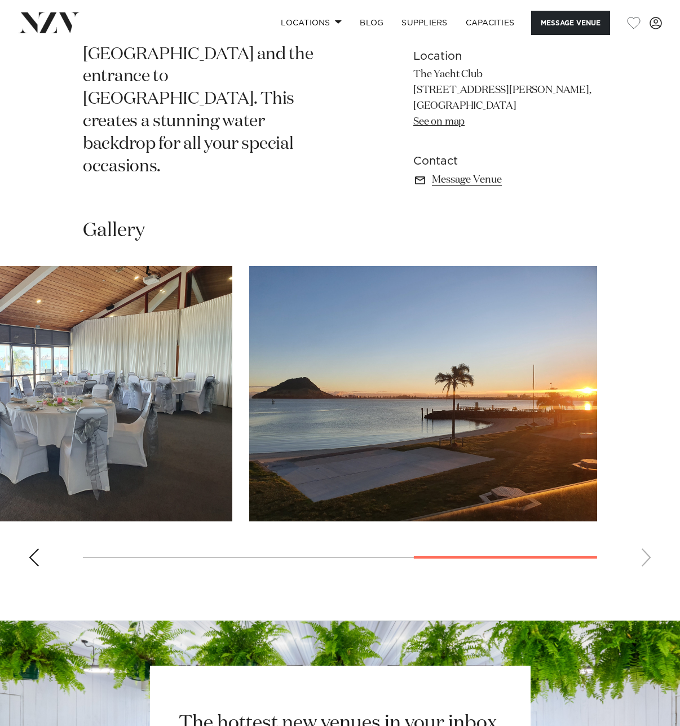
click at [644, 503] on swiper-container at bounding box center [340, 420] width 680 height 309
